Goal: Task Accomplishment & Management: Use online tool/utility

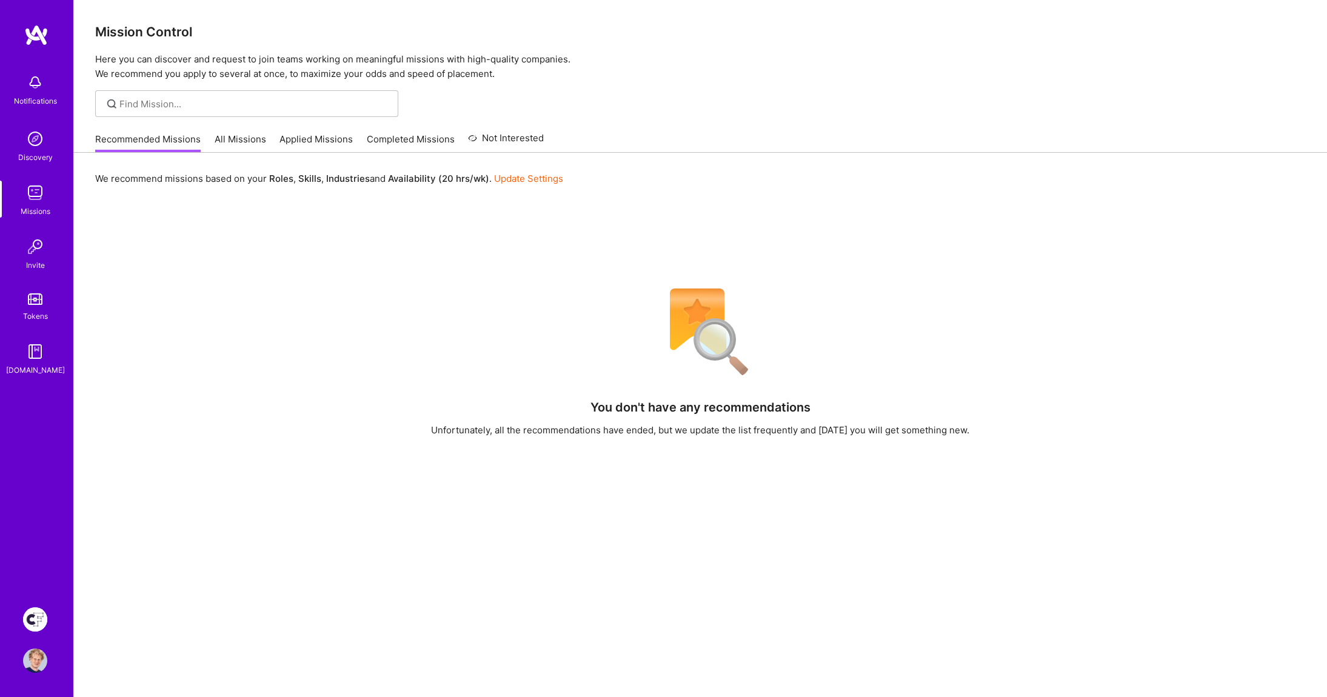
click at [38, 617] on img at bounding box center [35, 619] width 24 height 24
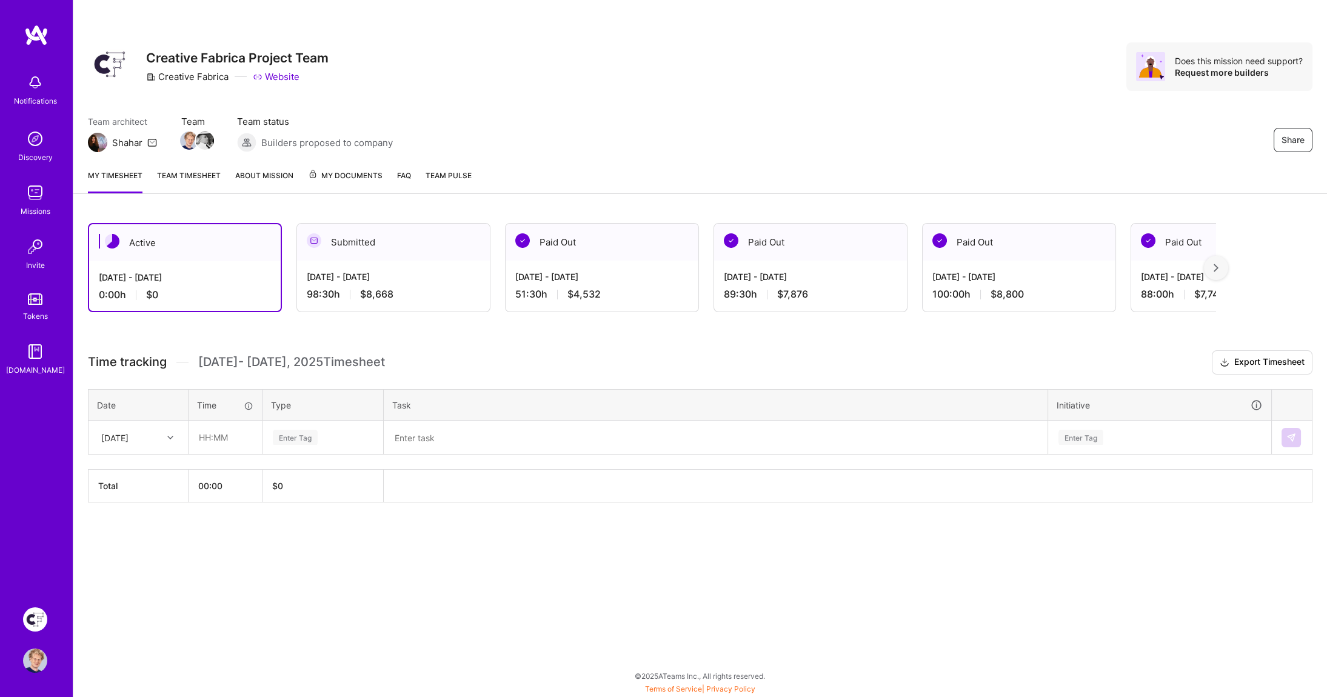
click at [443, 289] on div "98:30 h $8,668" at bounding box center [393, 294] width 173 height 13
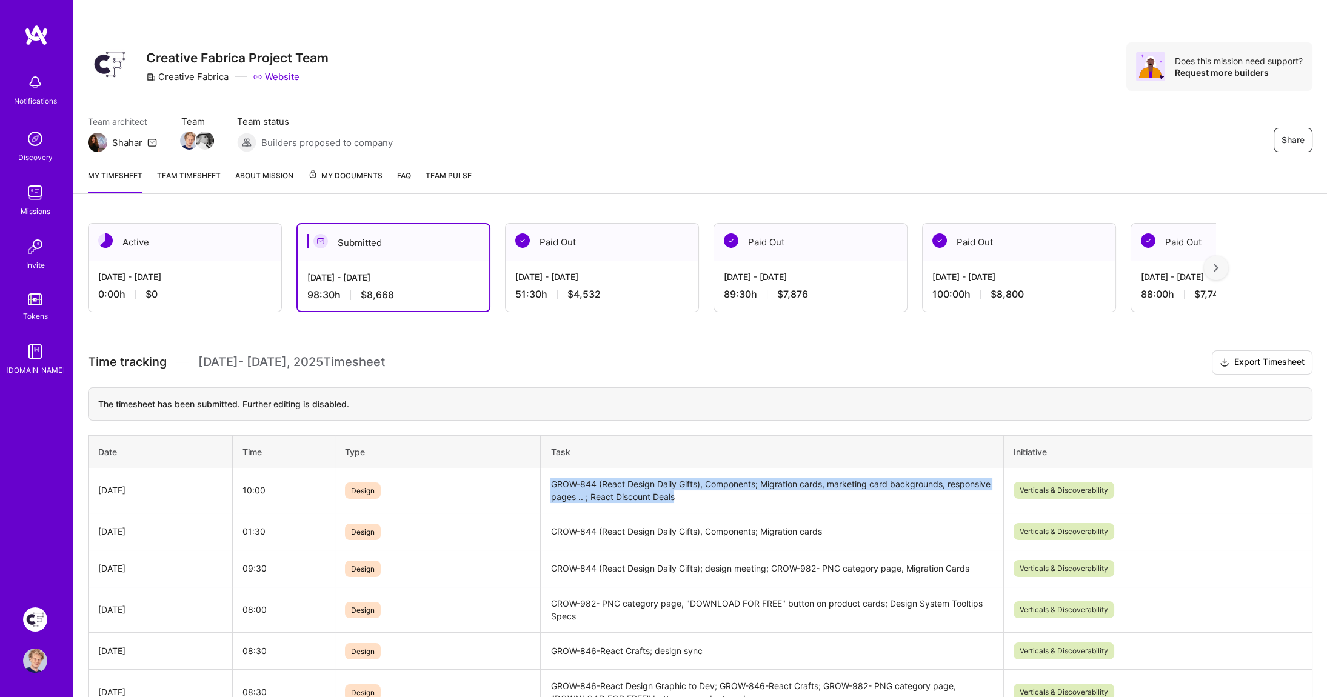
drag, startPoint x: 613, startPoint y: 484, endPoint x: 689, endPoint y: 497, distance: 77.4
click at [689, 497] on td "GROW-844 (React Design Daily Gifts), Components; Migration cards, marketing car…" at bounding box center [772, 490] width 463 height 45
copy td "GROW-844 (React Design Daily Gifts), Components; Migration cards, marketing car…"
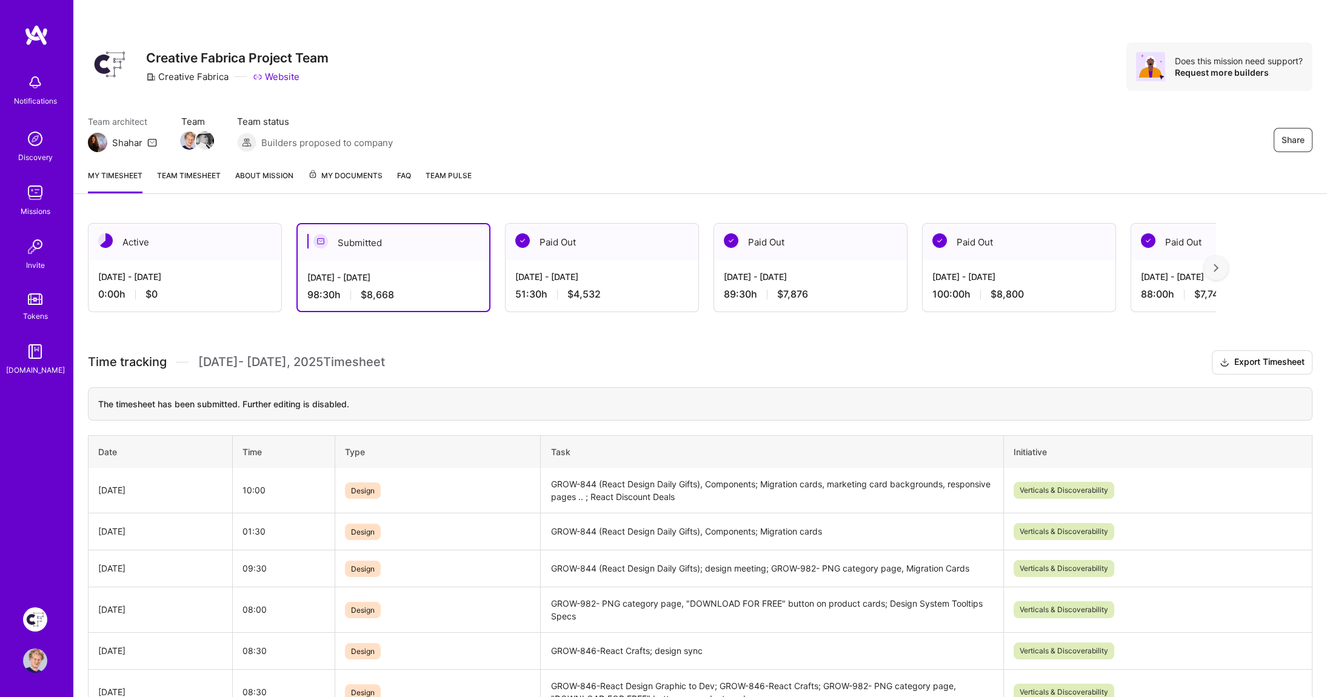
click at [194, 288] on div "0:00 h $0" at bounding box center [184, 294] width 173 height 13
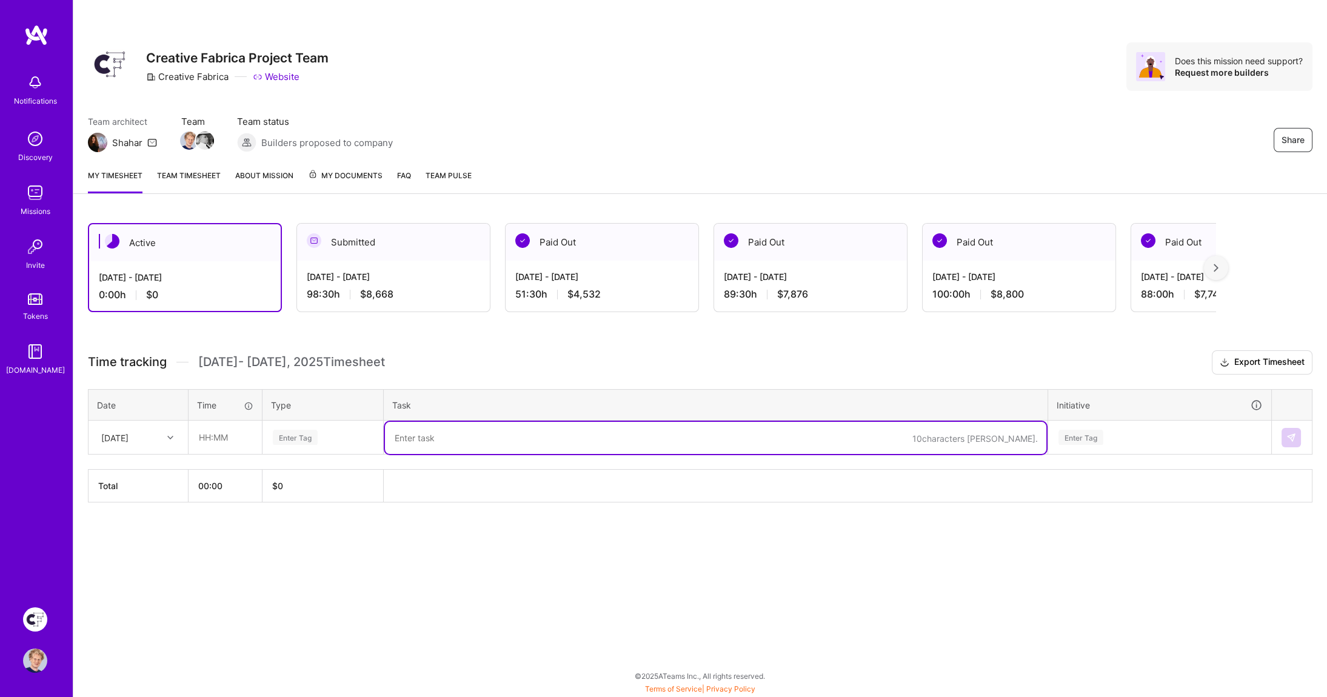
click at [426, 437] on textarea at bounding box center [715, 438] width 661 height 32
paste textarea "GROW-844 (React Design Daily Gifts), Components; Migration cards, marketing car…"
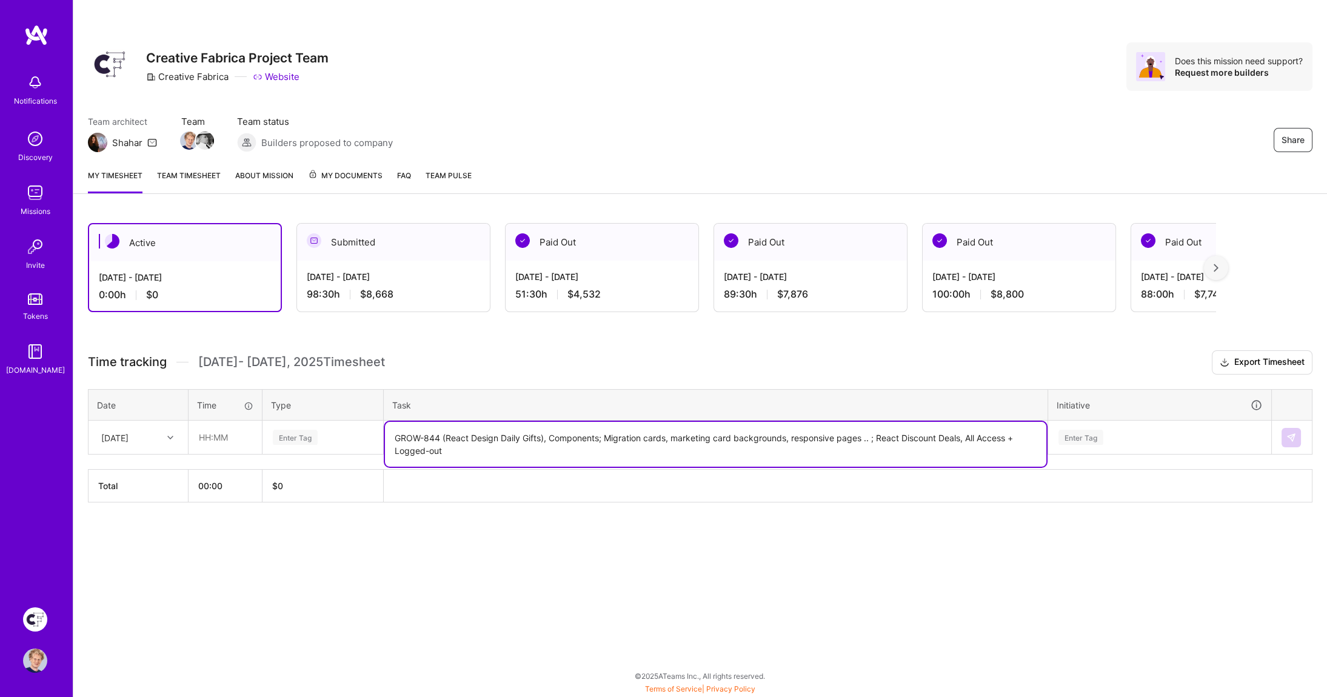
scroll to position [0, 4]
type textarea "GROW-844 (React Design Daily Gifts), Components; Migration cards, marketing car…"
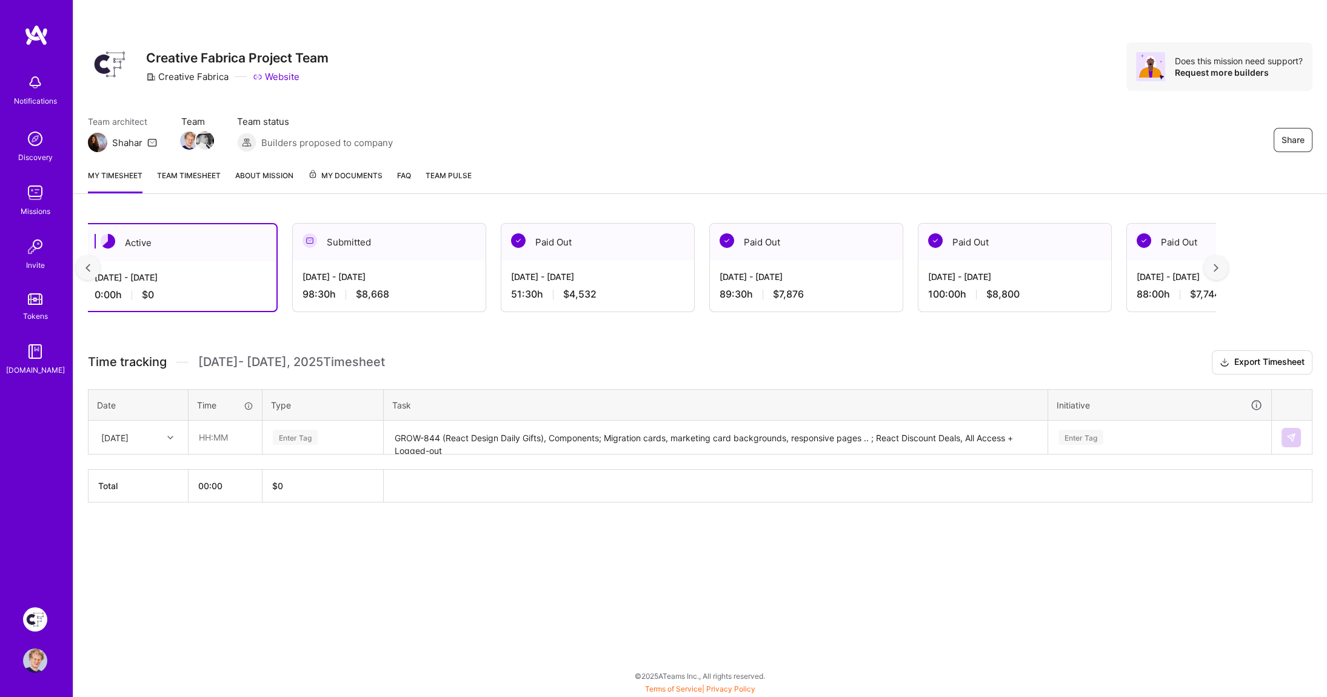
click at [483, 346] on div "Active [DATE] - [DATE] 0:00 h $0 Submitted [DATE] - [DATE] 98:30 h $8,668 Paid …" at bounding box center [700, 385] width 1254 height 353
click at [240, 435] on input "text" at bounding box center [225, 437] width 72 height 32
type input "08:00"
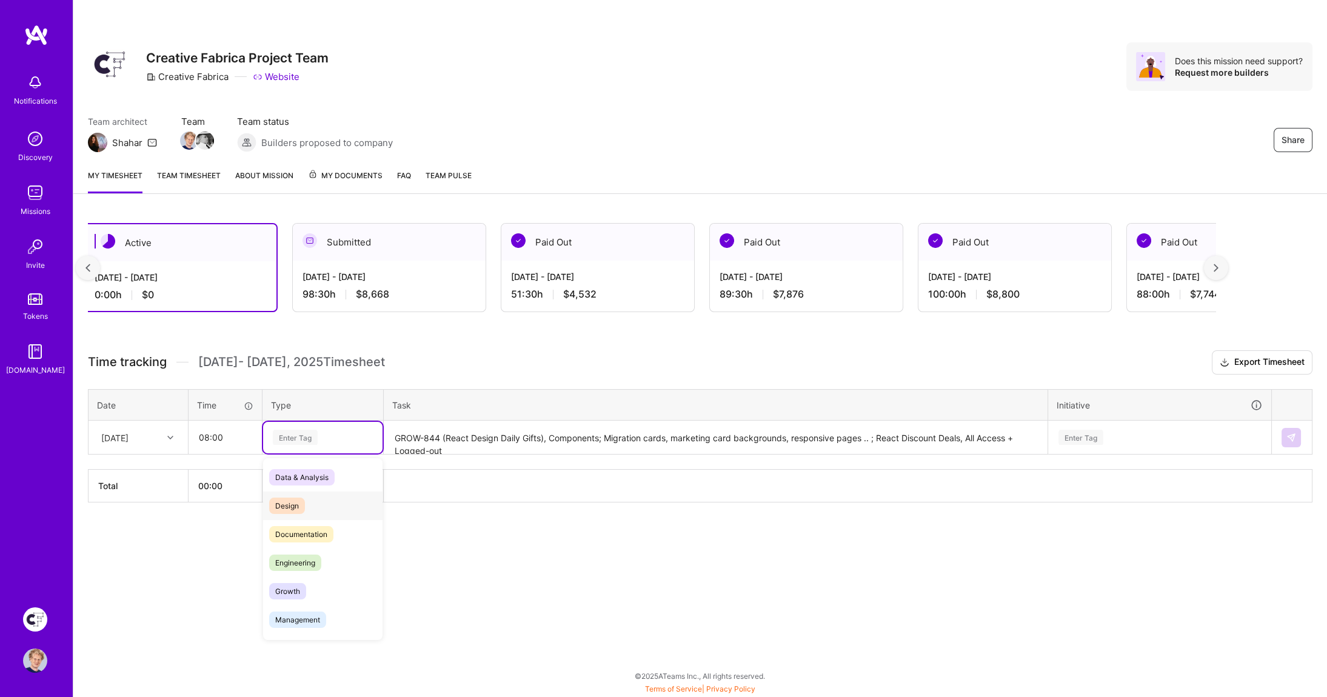
click at [295, 500] on span "Design" at bounding box center [287, 506] width 36 height 16
click at [1068, 436] on div "Enter Tag" at bounding box center [1160, 438] width 222 height 32
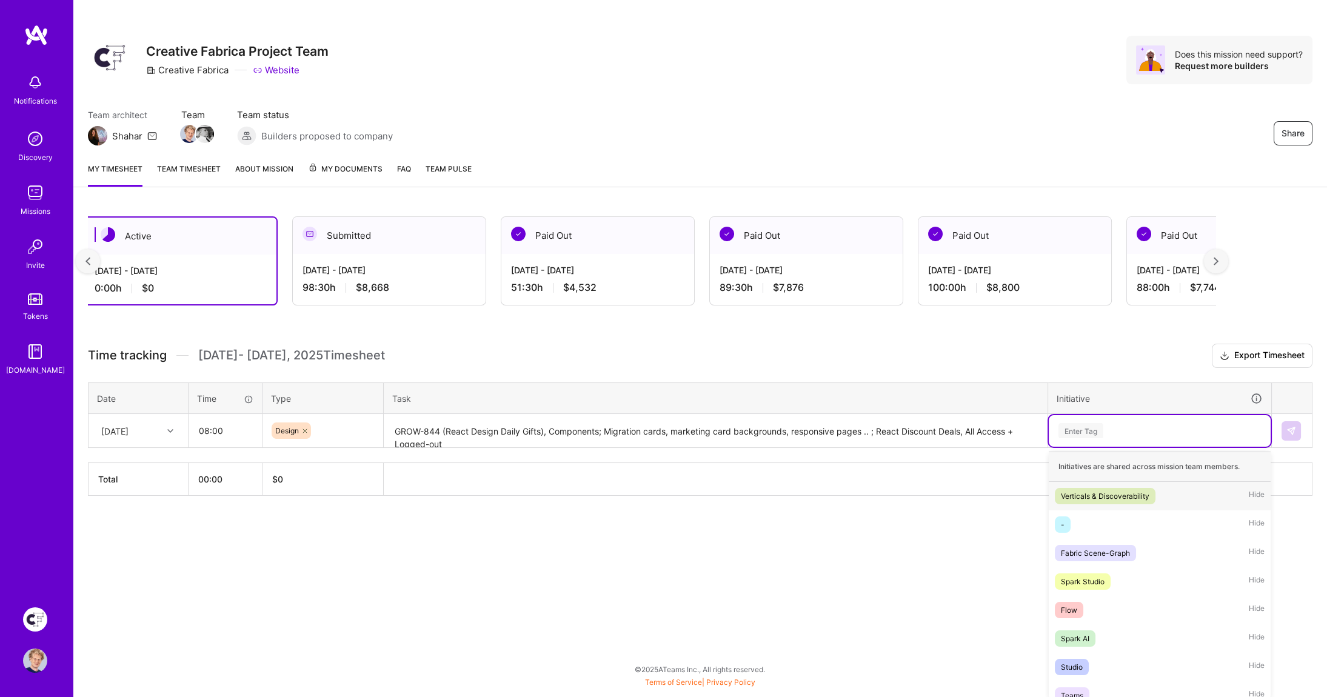
click at [1080, 490] on div "Verticals & Discoverability" at bounding box center [1105, 496] width 89 height 13
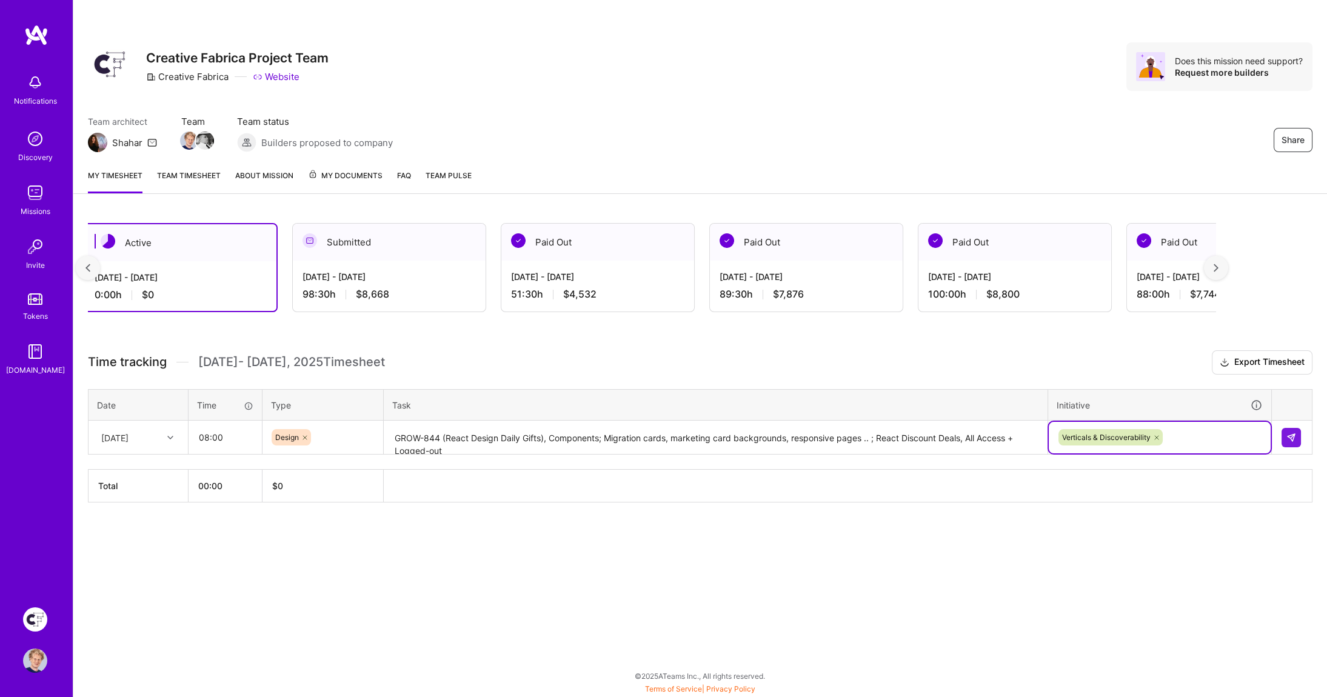
scroll to position [0, 0]
click at [1283, 437] on button at bounding box center [1291, 437] width 19 height 19
